Goal: Navigation & Orientation: Find specific page/section

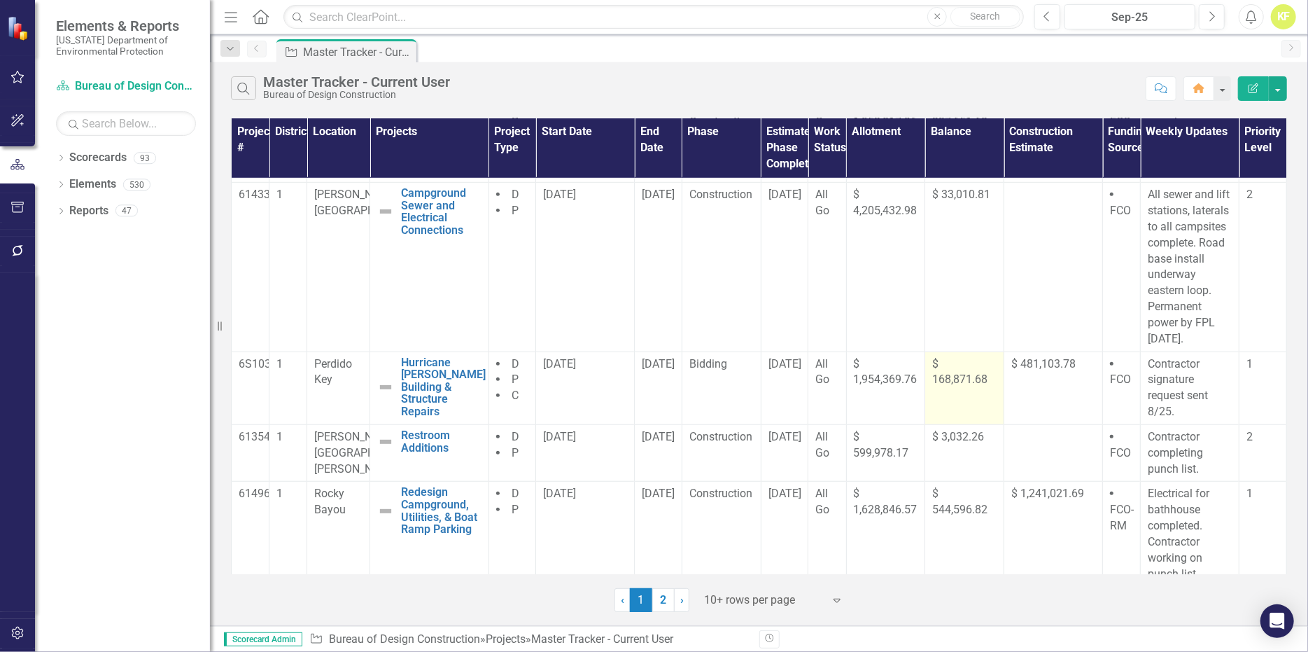
scroll to position [722, 0]
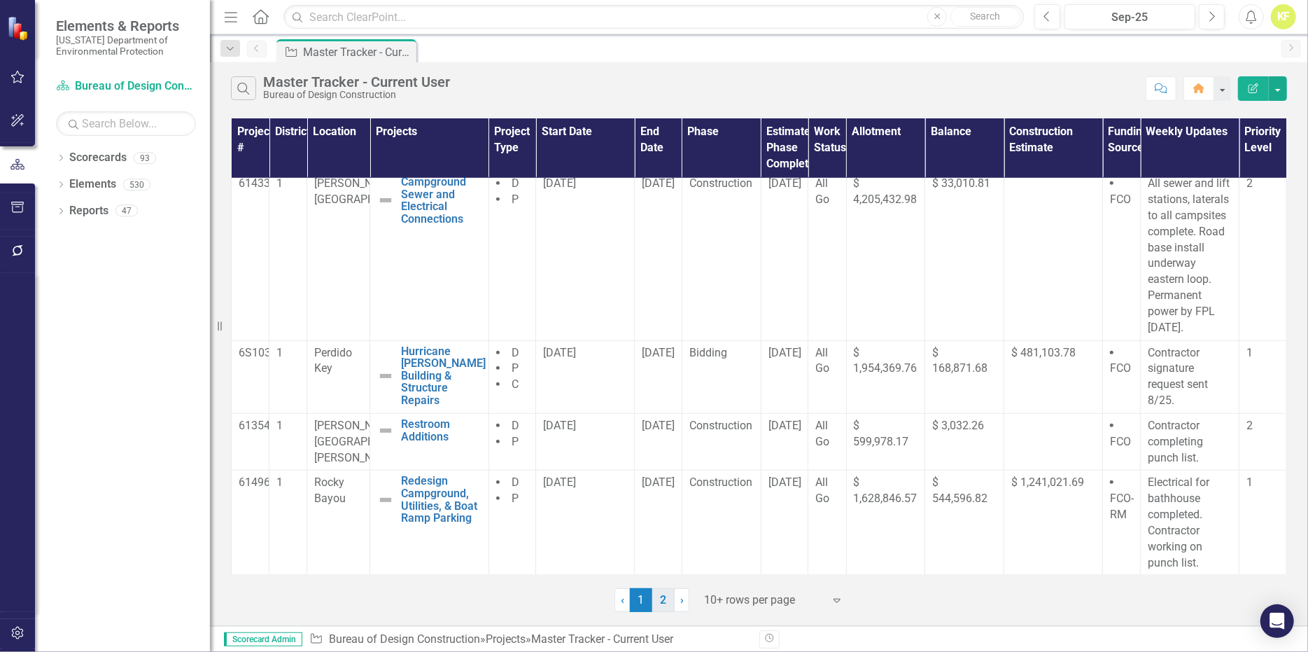
click at [664, 607] on link "2" at bounding box center [663, 600] width 22 height 24
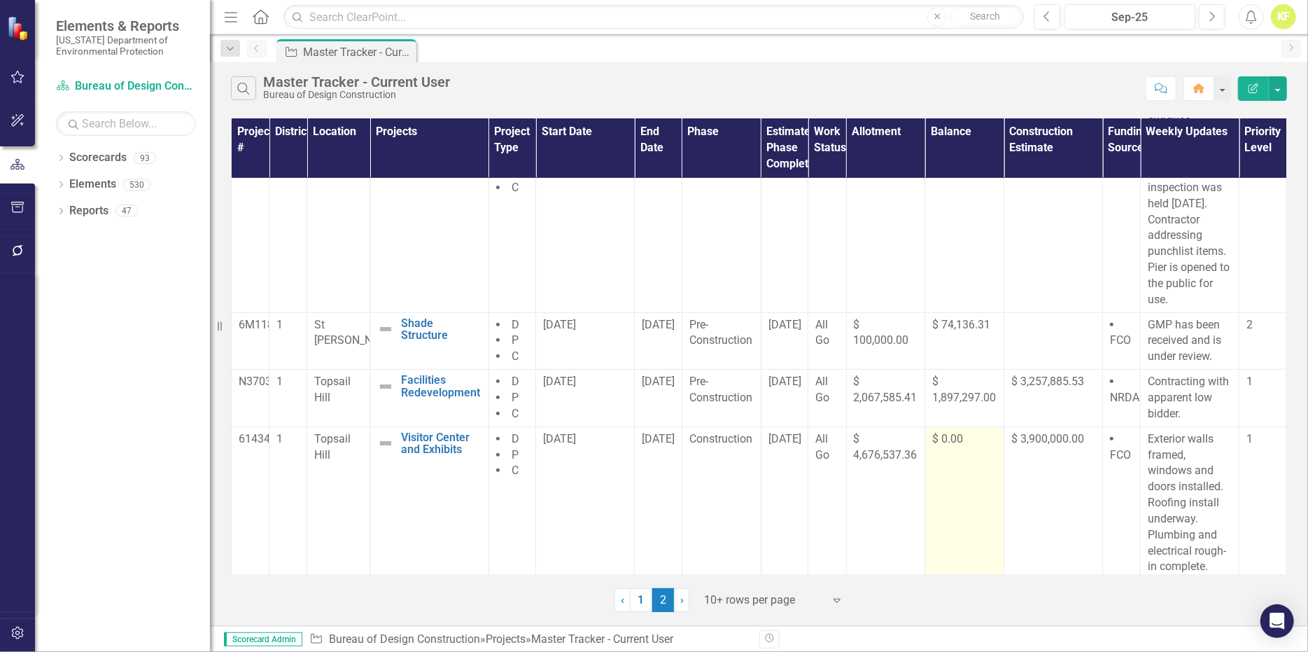
scroll to position [297, 0]
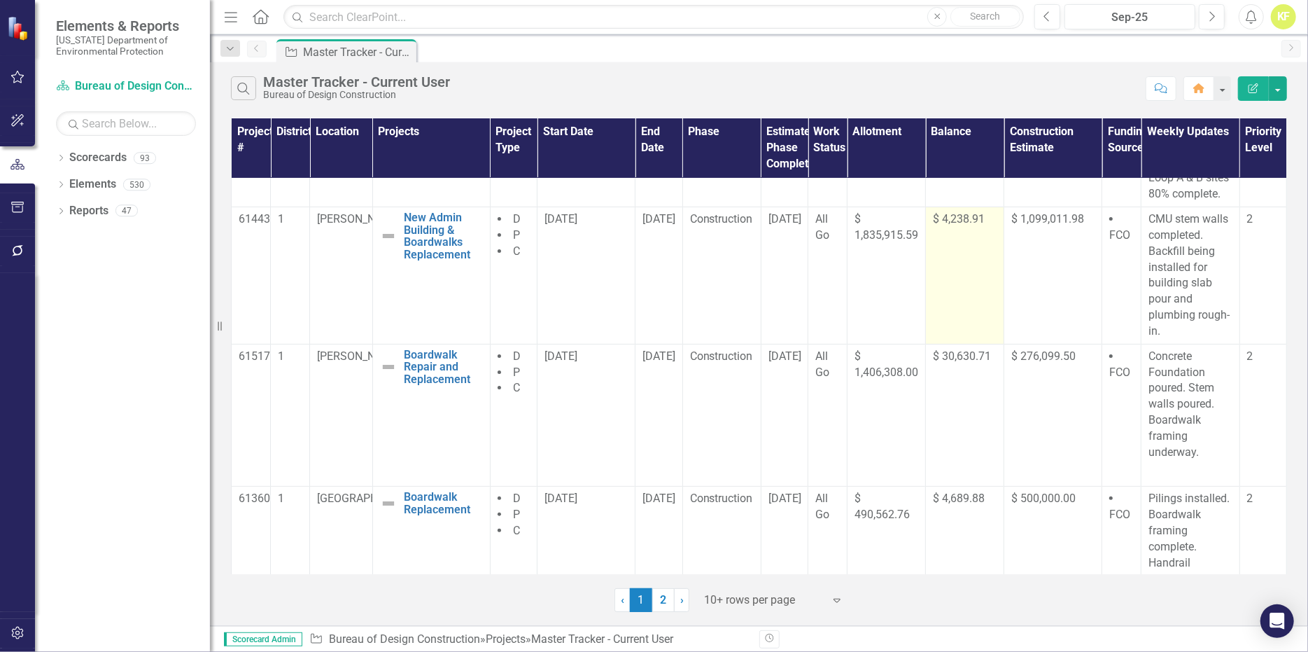
scroll to position [210, 0]
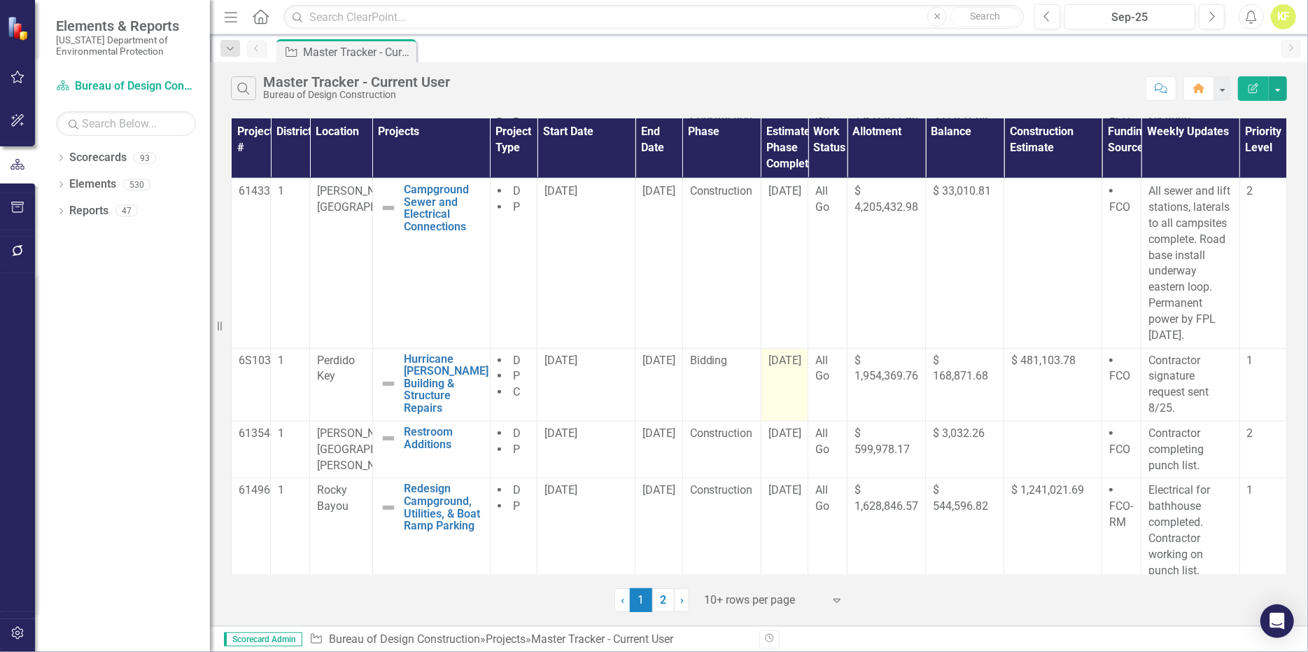
scroll to position [722, 0]
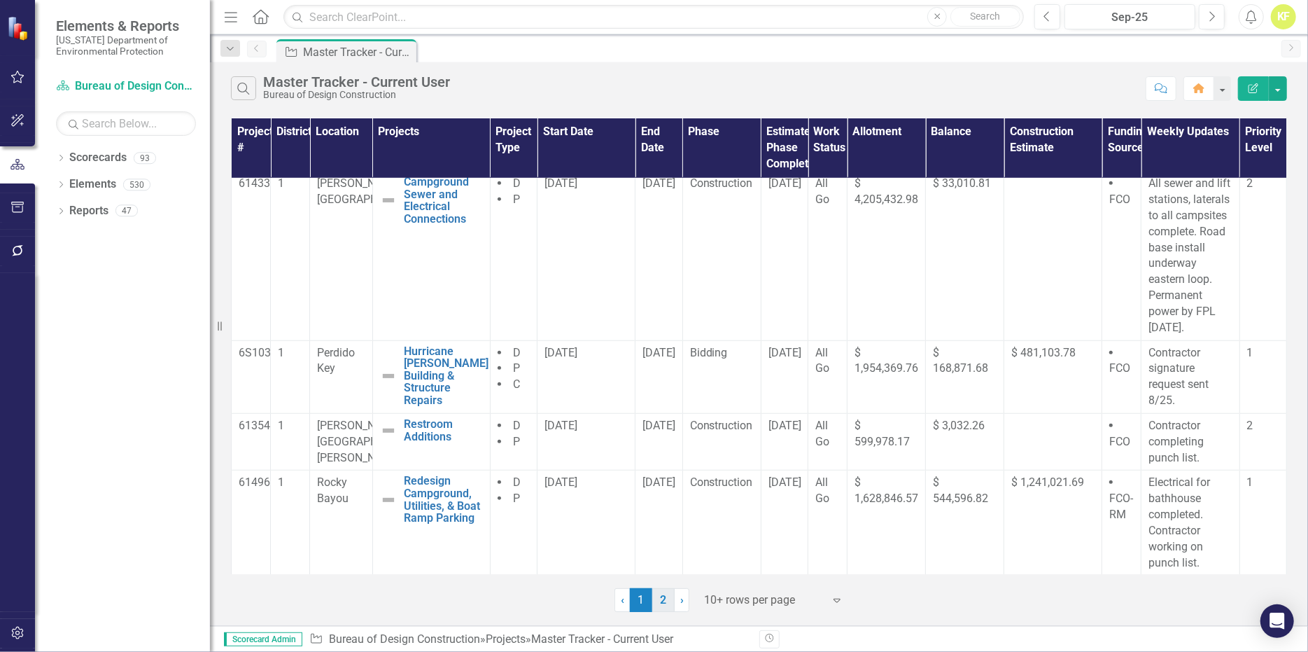
click at [664, 611] on link "2" at bounding box center [663, 600] width 22 height 24
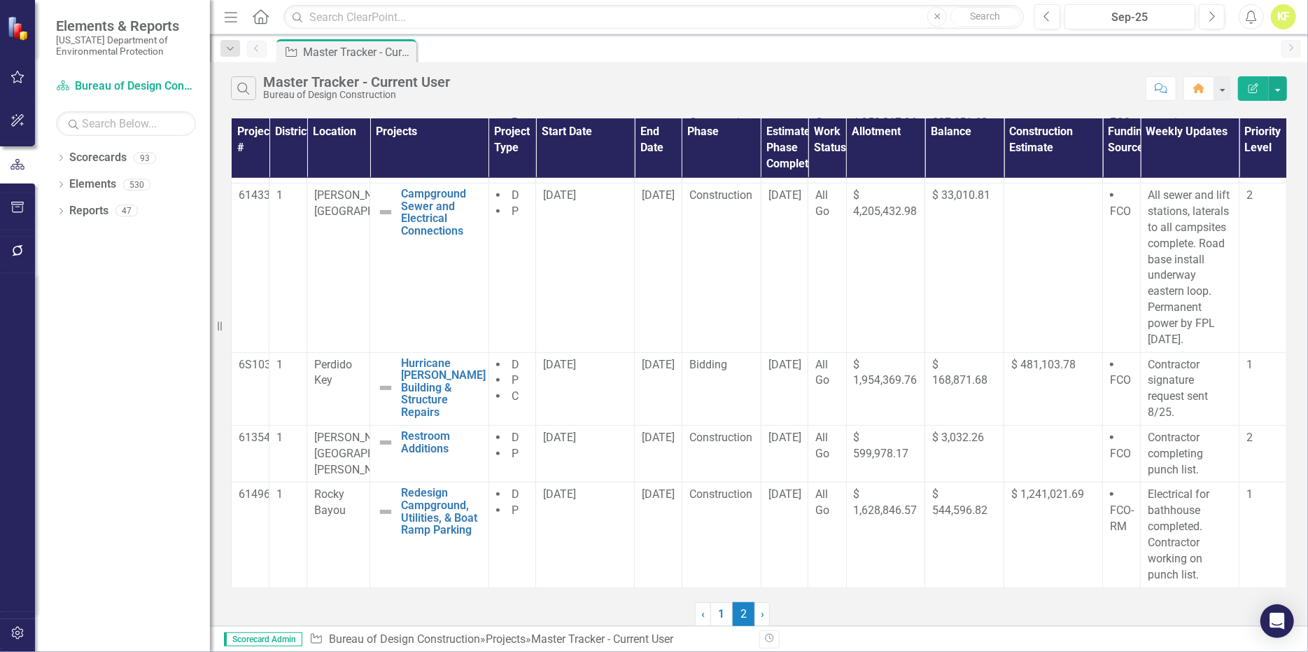
scroll to position [0, 0]
